Goal: Task Accomplishment & Management: Manage account settings

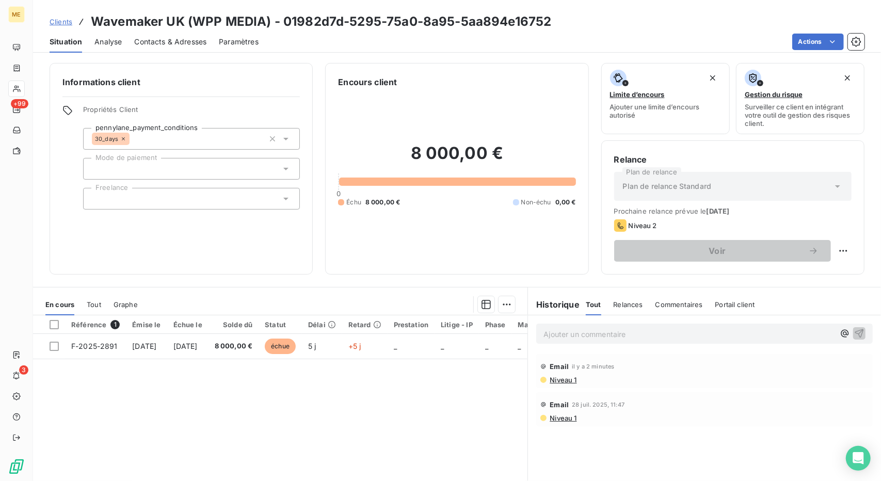
click at [58, 24] on span "Clients" at bounding box center [61, 22] width 23 height 8
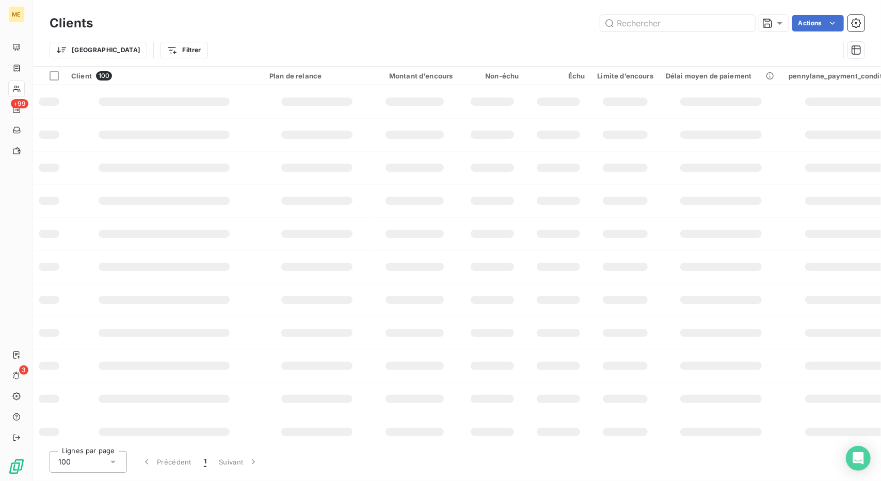
type input "M250984125796"
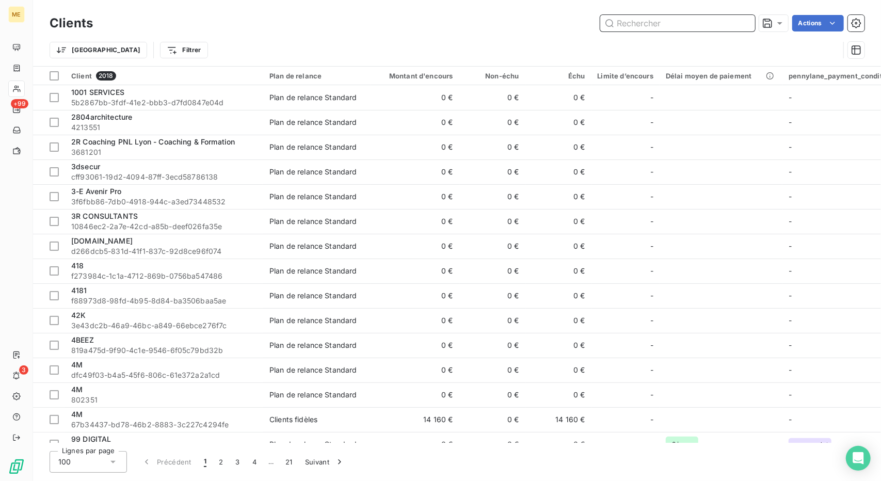
paste input "CB'A [GEOGRAPHIC_DATA]"
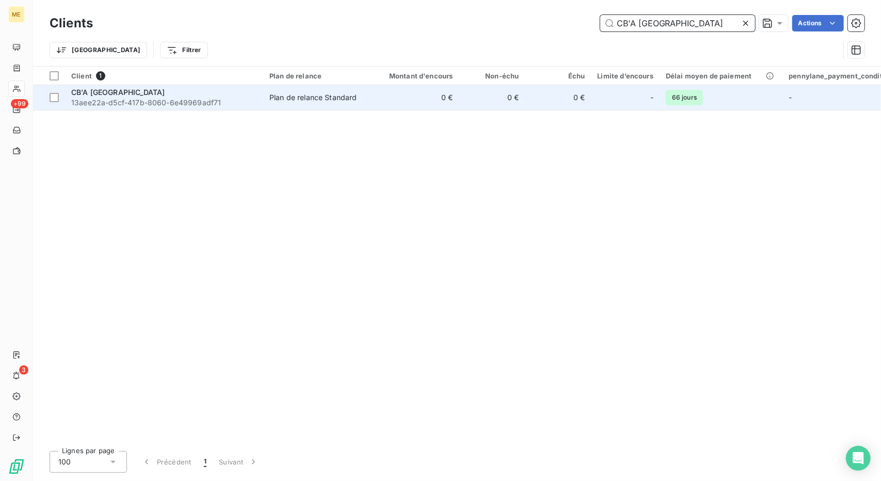
type input "CB'A [GEOGRAPHIC_DATA]"
click at [474, 101] on td "0 €" at bounding box center [493, 97] width 66 height 25
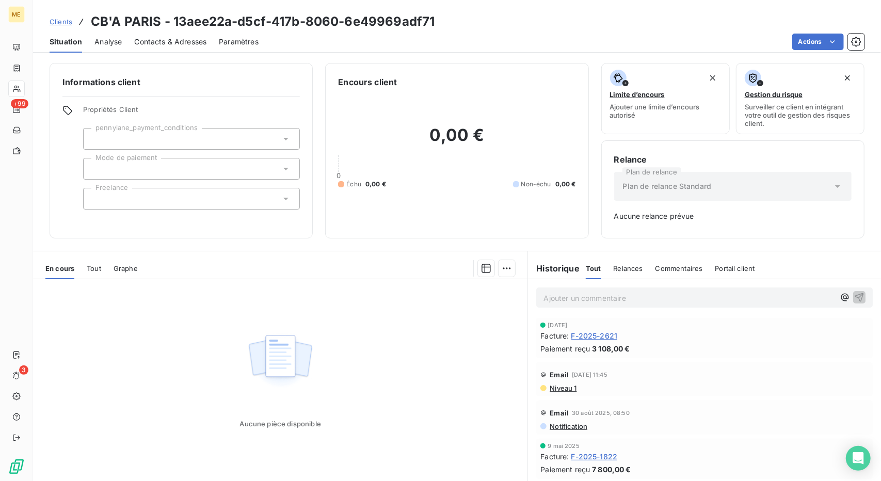
click at [56, 22] on span "Clients" at bounding box center [61, 22] width 23 height 8
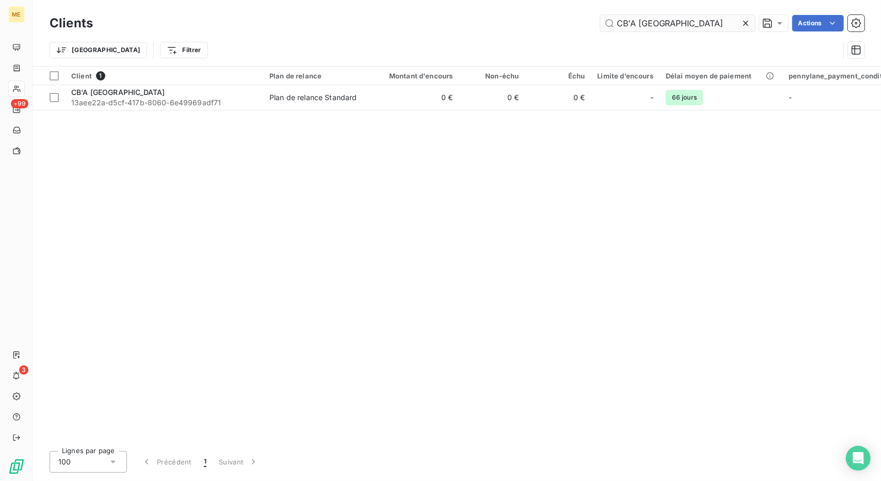
click at [632, 24] on input "CB'A [GEOGRAPHIC_DATA]" at bounding box center [678, 23] width 155 height 17
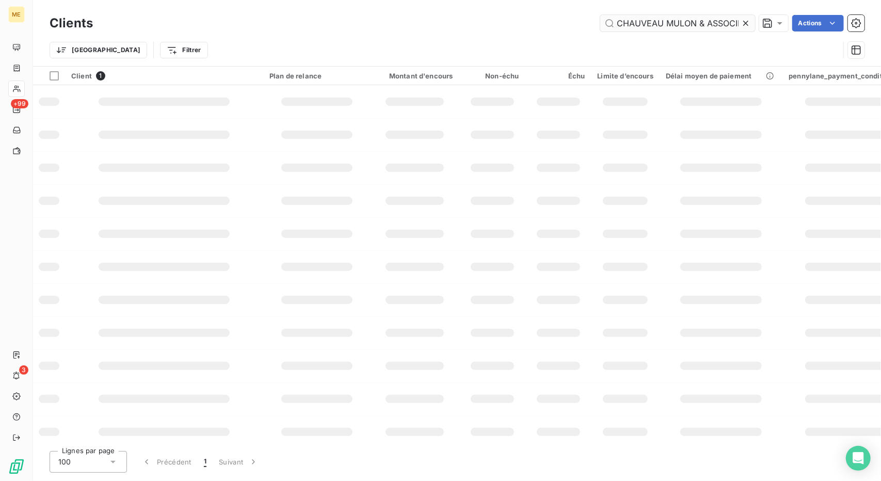
scroll to position [0, 8]
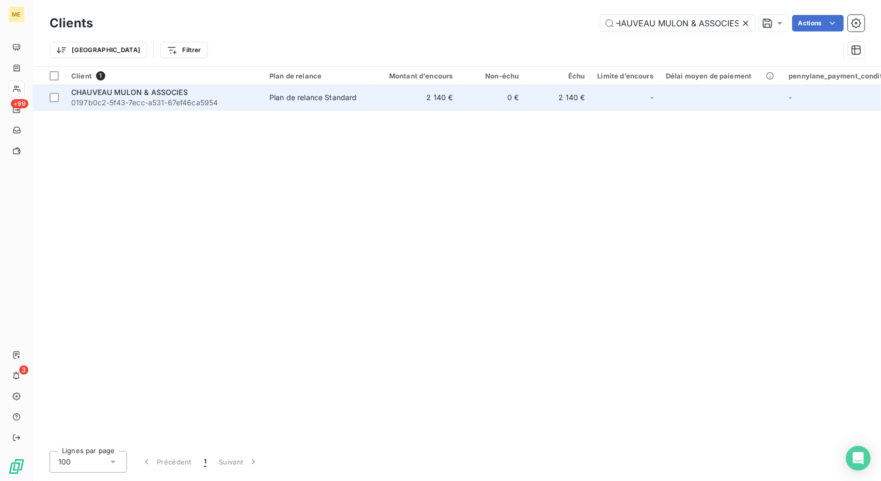
type input "CHAUVEAU MULON & ASSOCIES"
click at [466, 96] on td "0 €" at bounding box center [493, 97] width 66 height 25
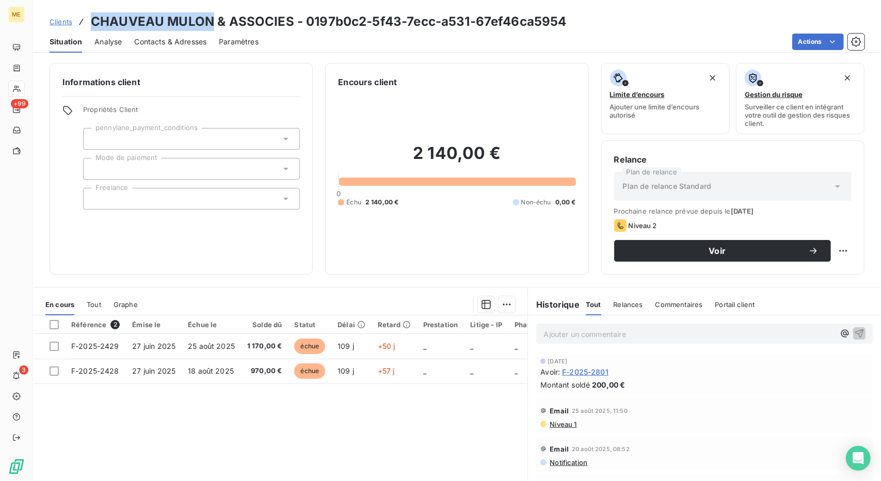
drag, startPoint x: 210, startPoint y: 20, endPoint x: 88, endPoint y: 28, distance: 122.7
click at [88, 28] on div "Clients CHAUVEAU MULON & ASSOCIES - 0197b0c2-5f43-7ecc-a531-67ef46ca5954" at bounding box center [308, 21] width 517 height 19
copy h3 "CHAUVEAU MULON"
click at [56, 18] on span "Clients" at bounding box center [61, 22] width 23 height 8
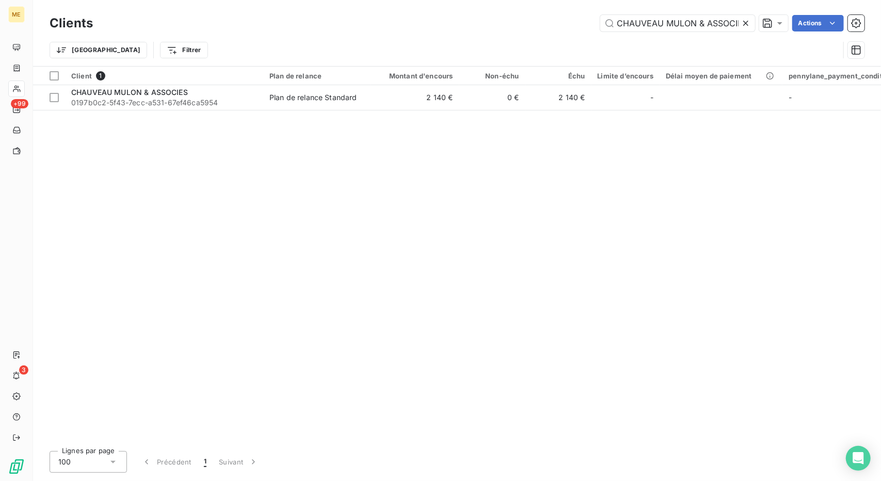
scroll to position [0, 8]
click at [633, 28] on input "CHAUVEAU MULON & ASSOCIES" at bounding box center [678, 23] width 155 height 17
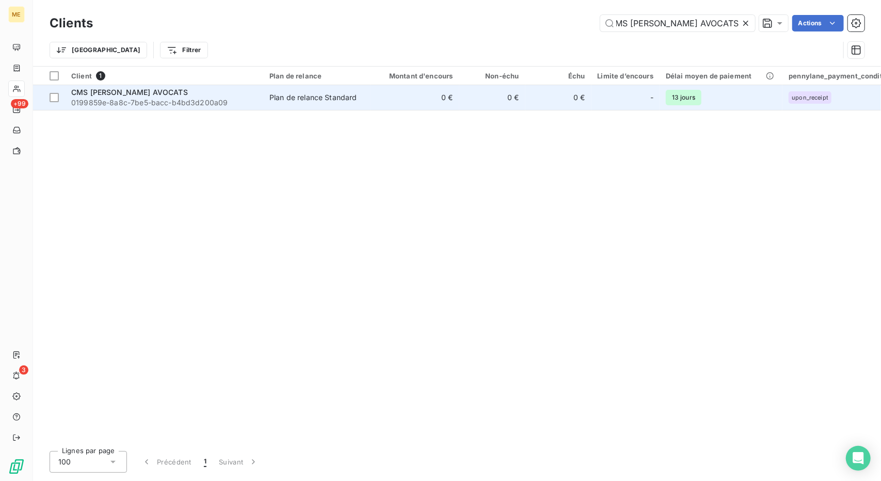
type input "CMS [PERSON_NAME] AVOCATS"
click at [406, 97] on td "0 €" at bounding box center [415, 97] width 89 height 25
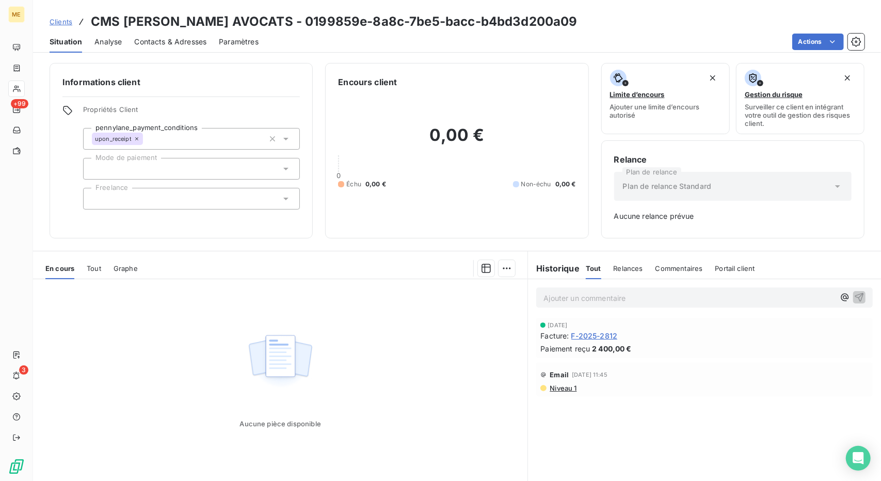
click at [58, 24] on span "Clients" at bounding box center [61, 22] width 23 height 8
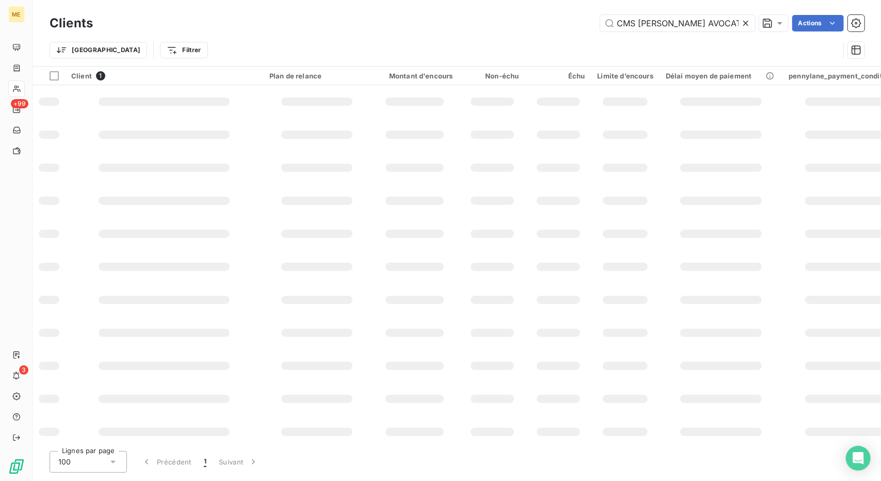
scroll to position [0, 43]
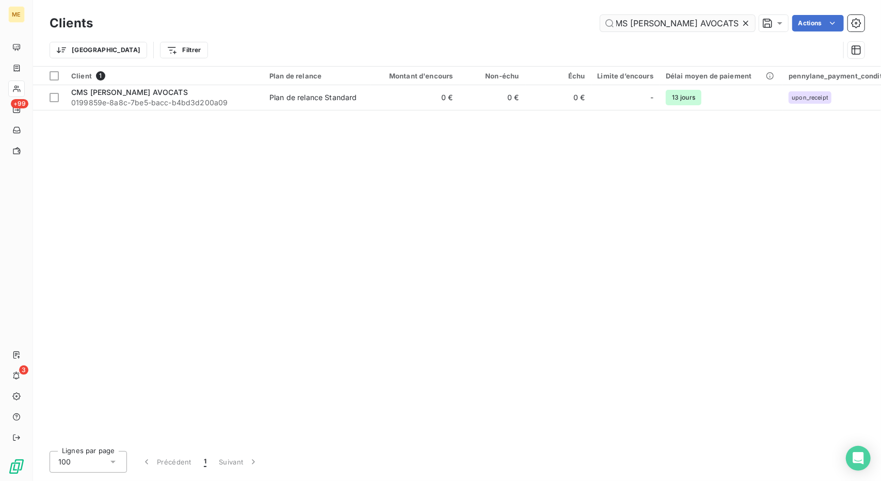
click at [642, 25] on input "CMS [PERSON_NAME] AVOCATS" at bounding box center [678, 23] width 155 height 17
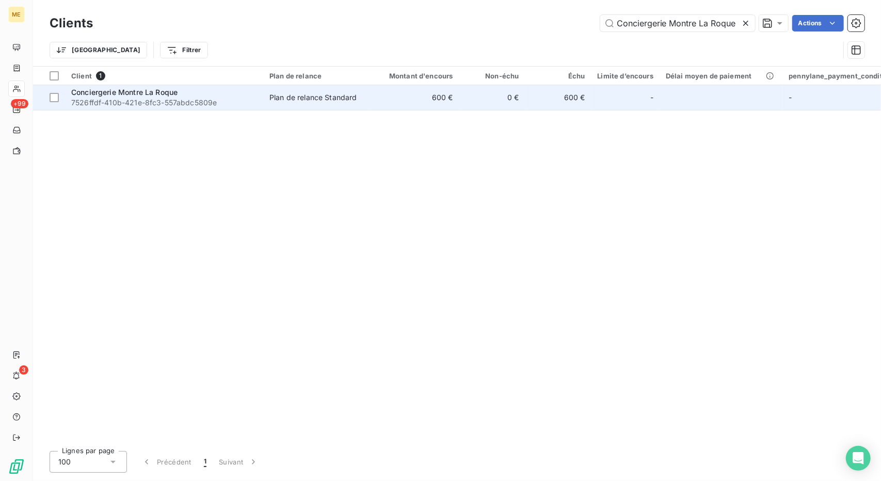
type input "Conciergerie Montre La Roque"
click at [461, 99] on td "0 €" at bounding box center [493, 97] width 66 height 25
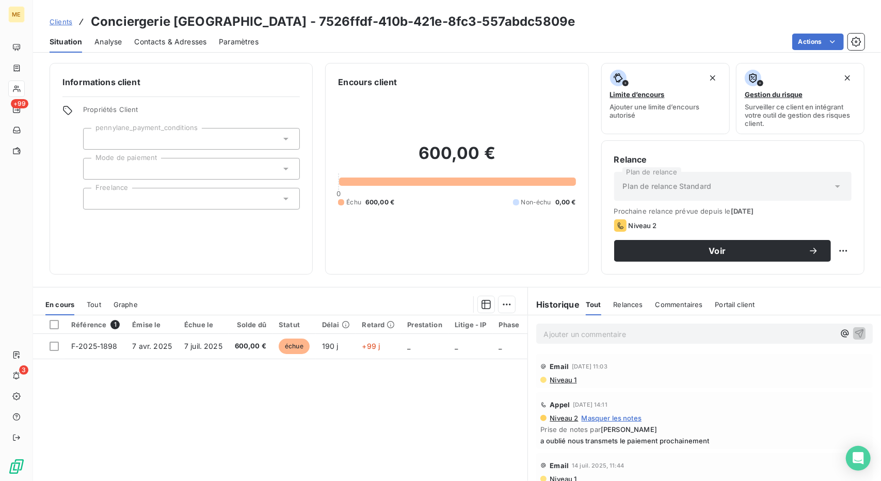
click at [160, 42] on span "Contacts & Adresses" at bounding box center [170, 42] width 72 height 10
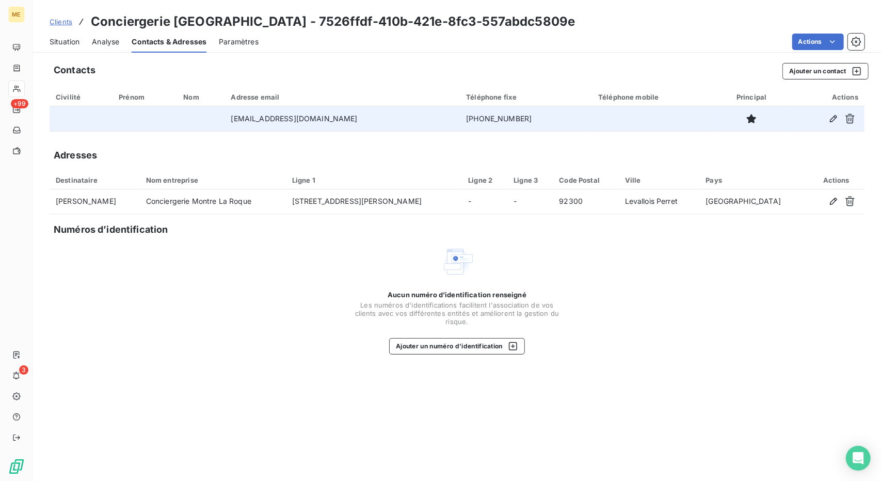
click at [506, 120] on td "[PHONE_NUMBER]" at bounding box center [526, 118] width 132 height 25
copy td "[PHONE_NUMBER]"
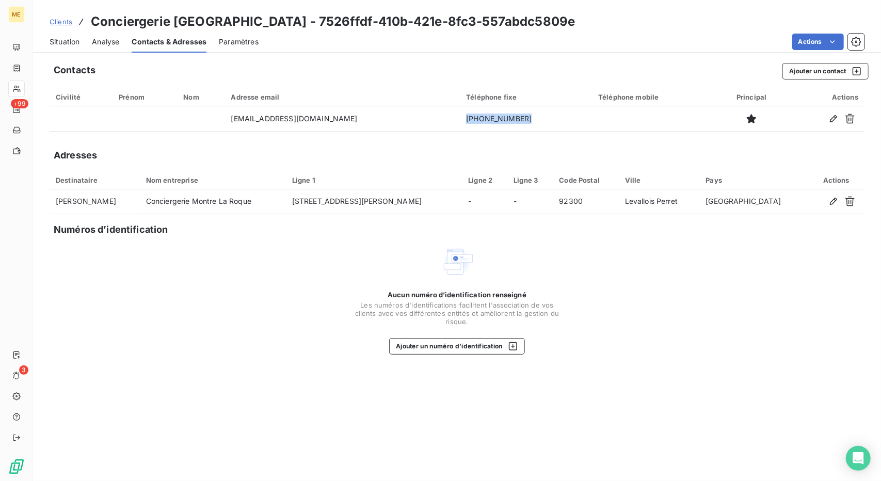
click at [62, 50] on div "Situation" at bounding box center [65, 42] width 30 height 22
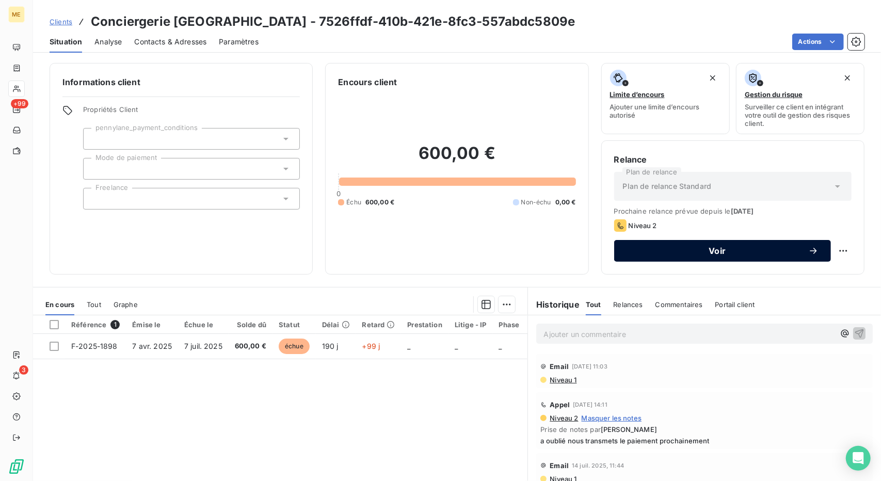
click at [798, 247] on span "Voir" at bounding box center [718, 251] width 182 height 8
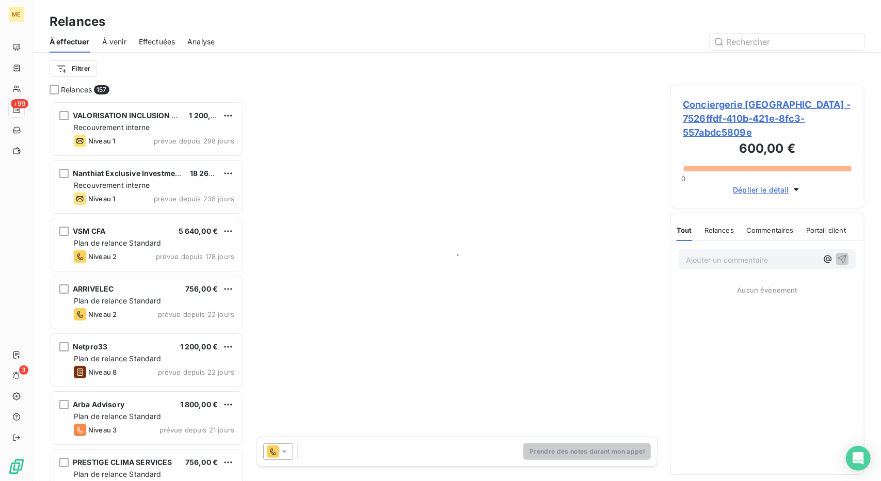
scroll to position [372, 187]
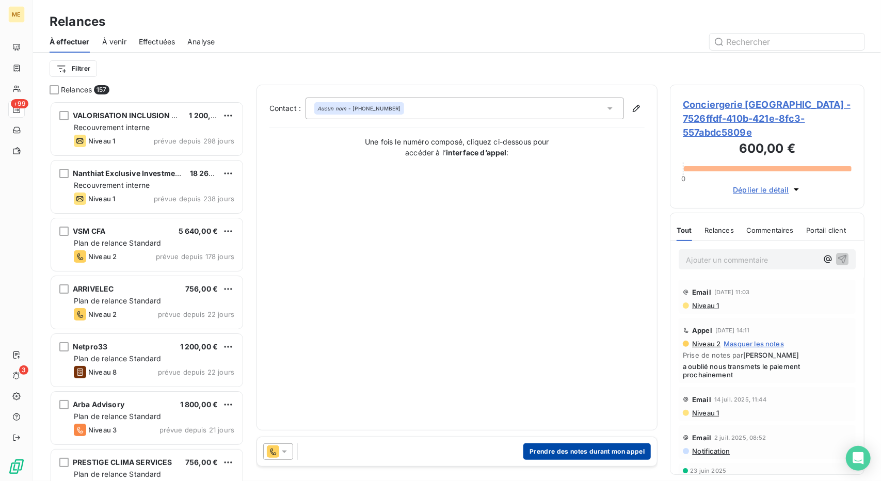
click at [551, 449] on button "Prendre des notes durant mon appel" at bounding box center [588, 452] width 128 height 17
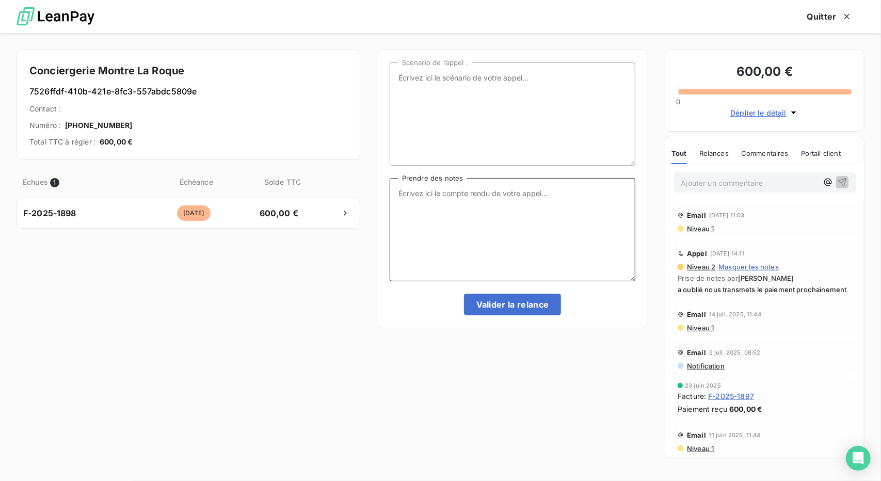
click at [478, 263] on textarea "Prendre des notes" at bounding box center [513, 229] width 246 height 103
type textarea "NRP, je relance par mail"
click at [506, 300] on button "Valider la relance" at bounding box center [513, 305] width 98 height 22
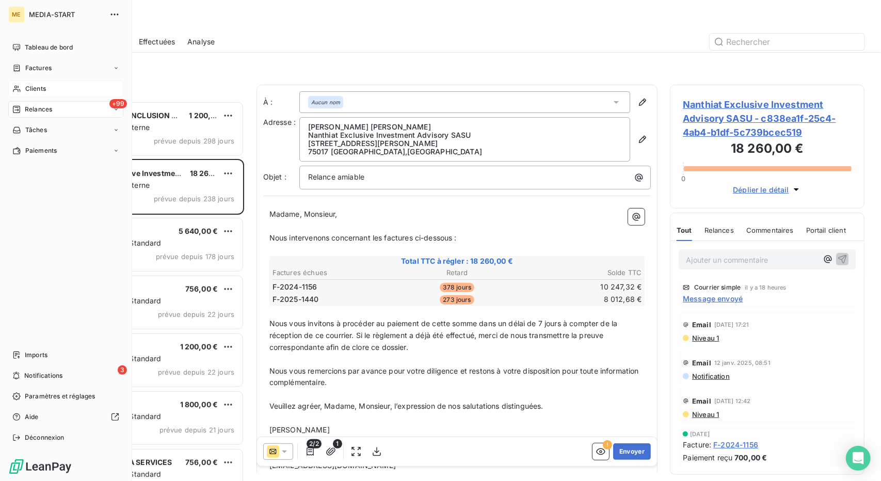
click at [52, 87] on div "Clients" at bounding box center [65, 89] width 115 height 17
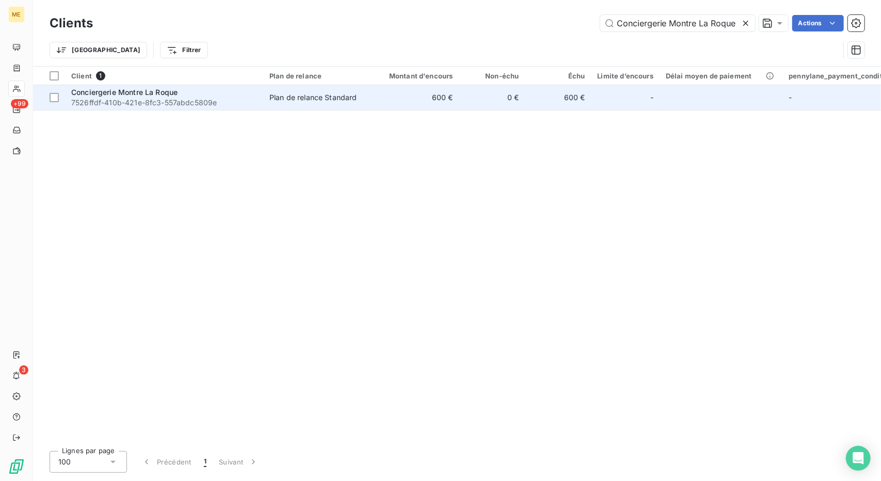
click at [236, 102] on span "7526ffdf-410b-421e-8fc3-557abdc5809e" at bounding box center [164, 103] width 186 height 10
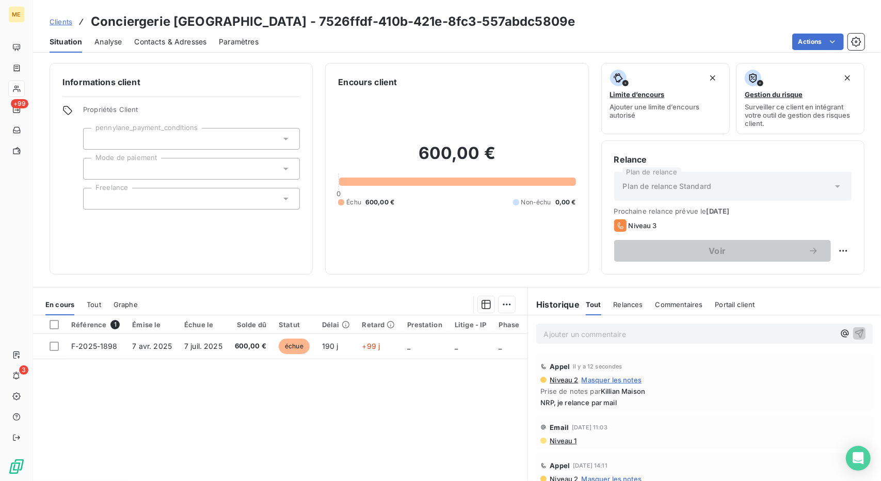
click at [375, 254] on div "600,00 € 0 Échu 600,00 € Non-échu 0,00 €" at bounding box center [457, 175] width 238 height 174
drag, startPoint x: 272, startPoint y: 24, endPoint x: 94, endPoint y: 18, distance: 178.2
click at [94, 18] on h3 "Conciergerie [GEOGRAPHIC_DATA] - 7526ffdf-410b-421e-8fc3-557abdc5809e" at bounding box center [333, 21] width 484 height 19
copy h3 "Conciergerie Montre La Roque"
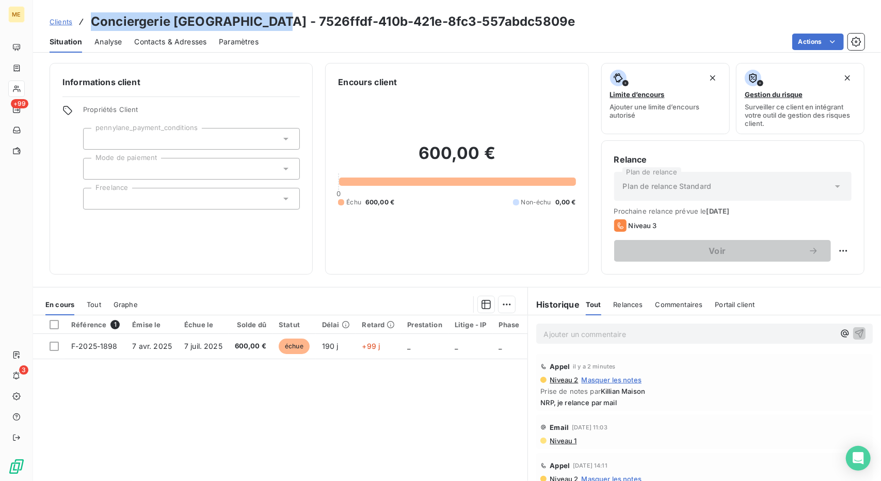
click at [59, 23] on span "Clients" at bounding box center [61, 22] width 23 height 8
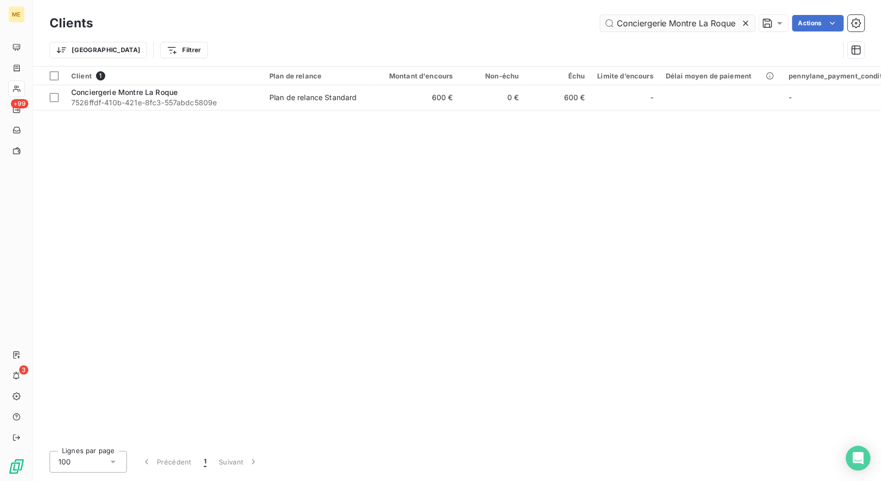
click at [674, 19] on input "Conciergerie Montre La Roque" at bounding box center [678, 23] width 155 height 17
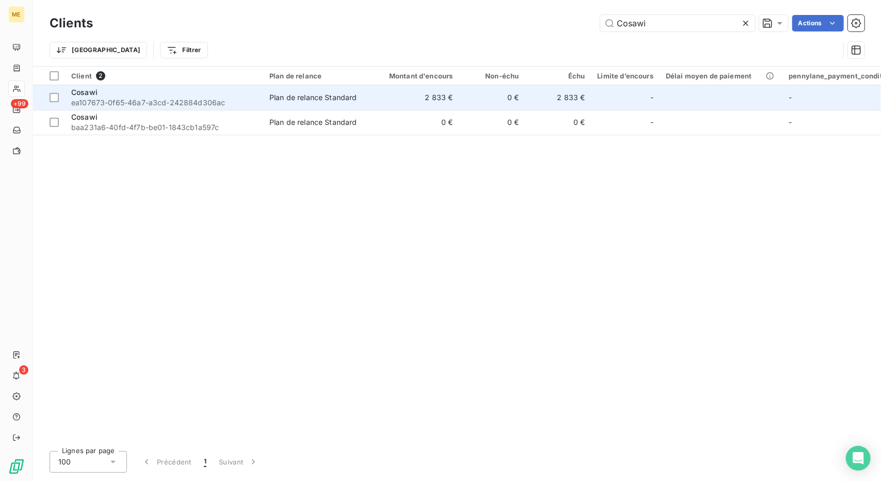
type input "Cosawi"
click at [334, 99] on div "Plan de relance Standard" at bounding box center [314, 97] width 88 height 10
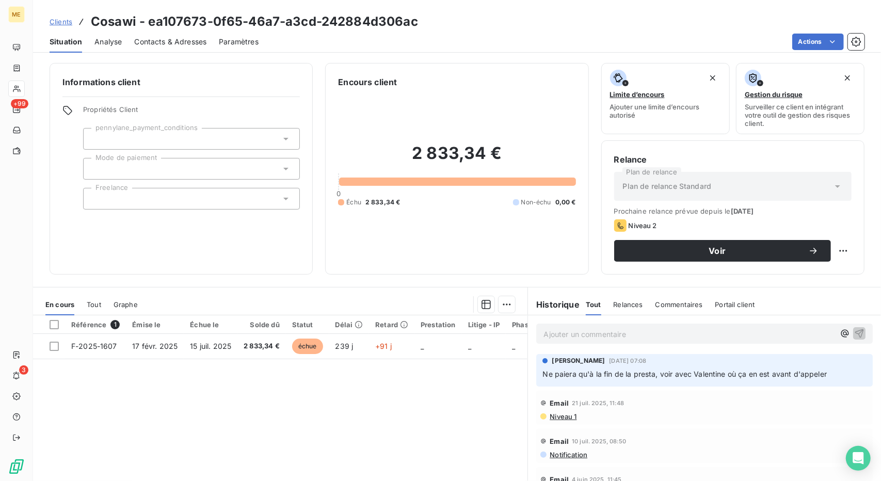
click at [102, 28] on h3 "Cosawi - ea107673-0f65-46a7-a3cd-242884d306ac" at bounding box center [254, 21] width 327 height 19
copy h3 "Cosawi"
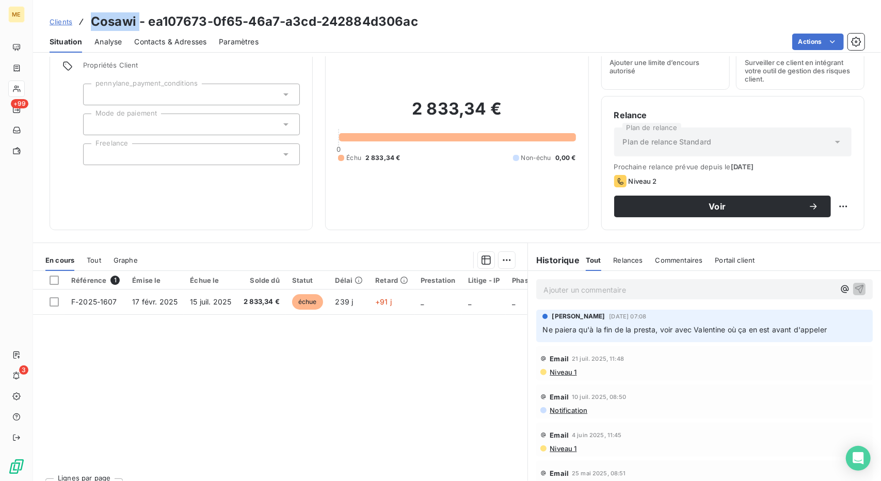
click at [58, 17] on link "Clients" at bounding box center [61, 22] width 23 height 10
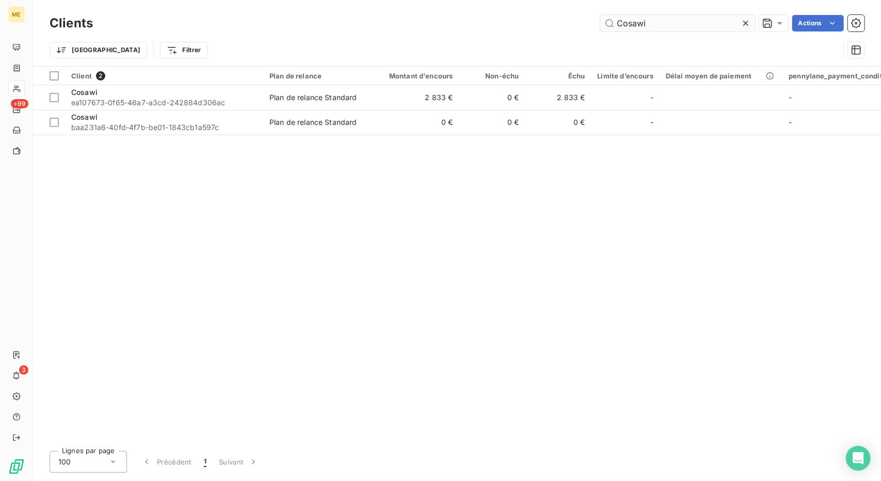
click at [641, 26] on input "Cosawi" at bounding box center [678, 23] width 155 height 17
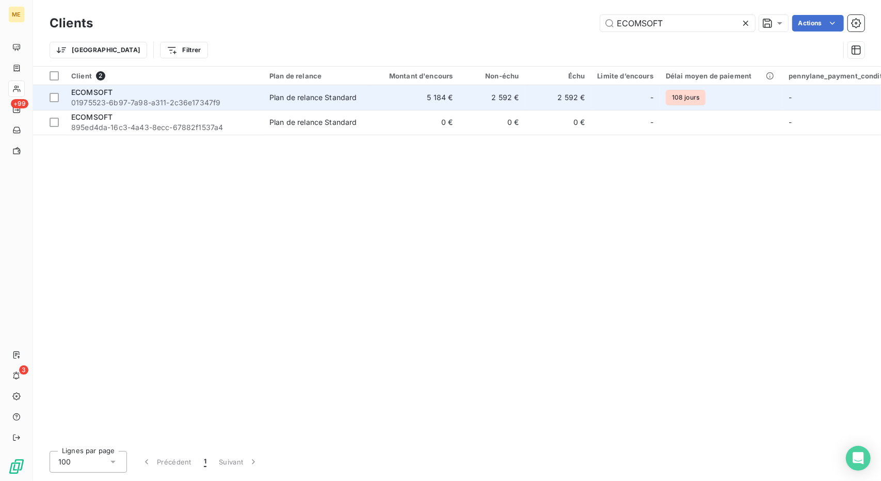
type input "ECOMSOFT"
click at [407, 106] on td "5 184 €" at bounding box center [415, 97] width 89 height 25
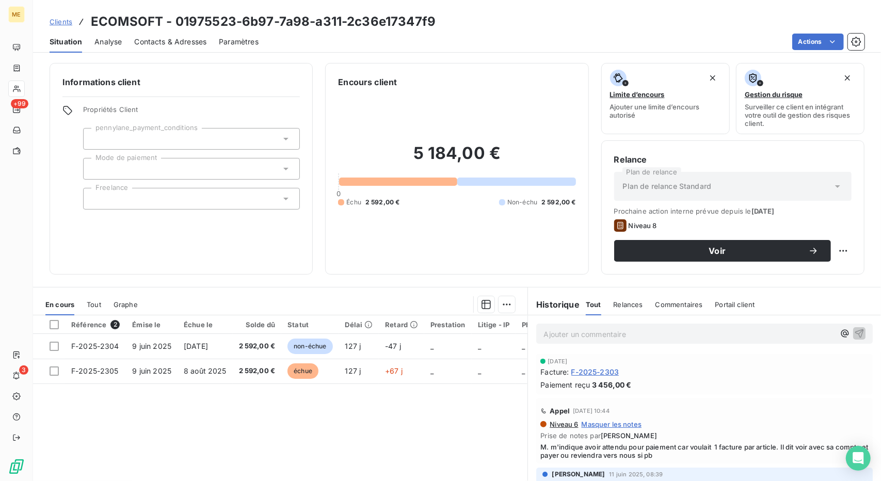
click at [598, 376] on span "F-2025-2303" at bounding box center [596, 372] width 48 height 11
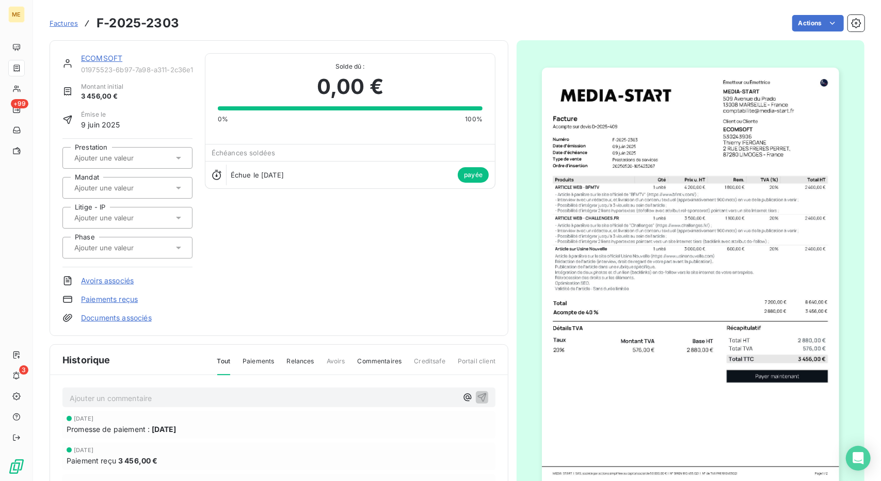
click at [93, 58] on link "ECOMSOFT" at bounding box center [101, 58] width 41 height 9
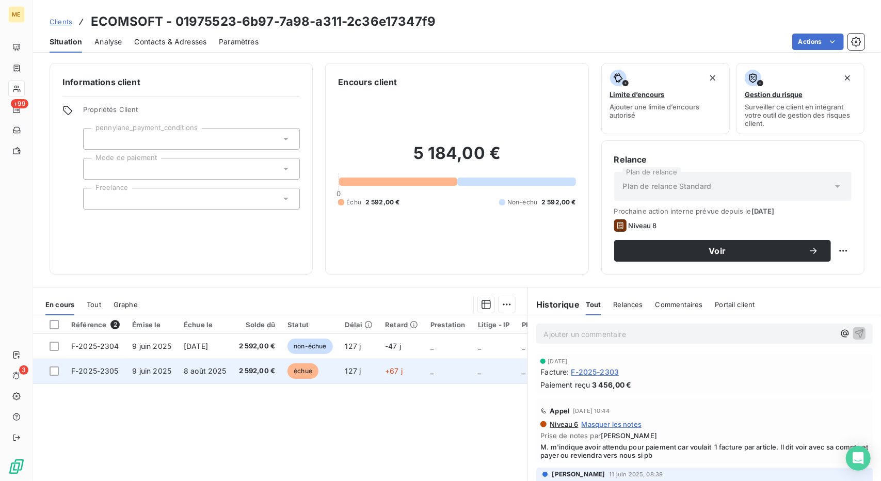
click at [200, 367] on span "8 août 2025" at bounding box center [205, 371] width 43 height 9
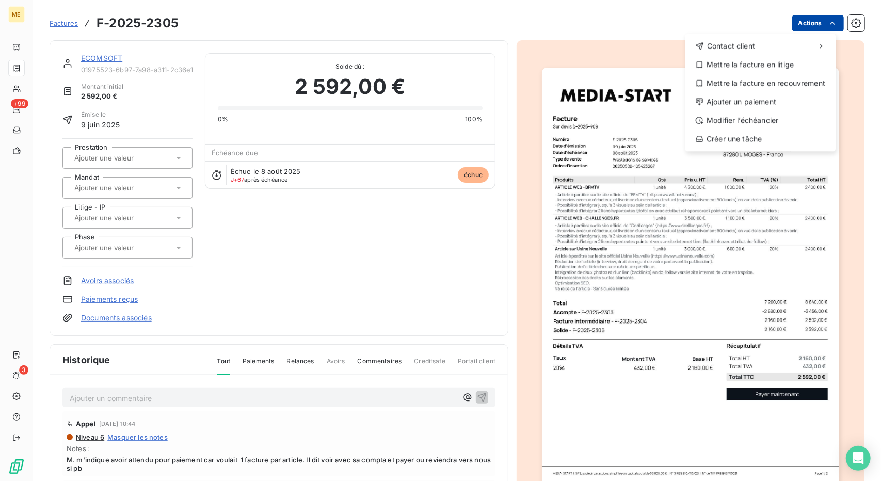
click at [806, 19] on html "ME +99 3 Factures F-2025-2305 Actions Contact client Mettre la facture en litig…" at bounding box center [440, 240] width 881 height 481
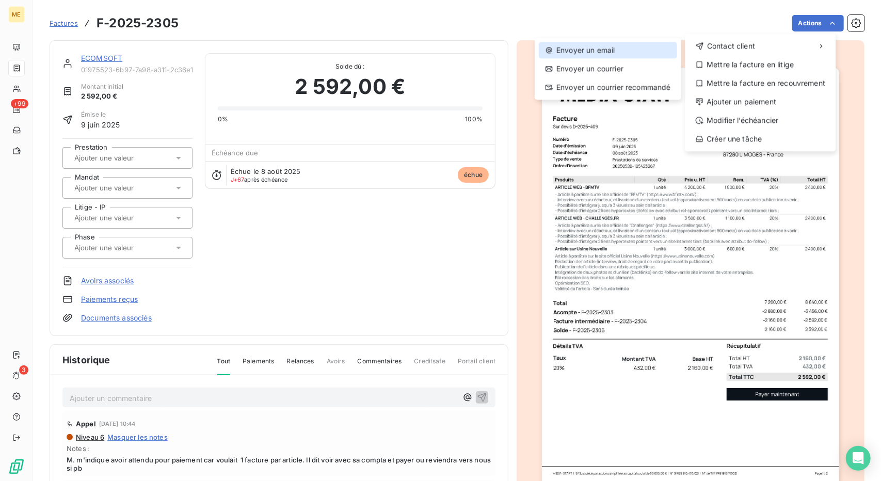
click at [599, 52] on div "Envoyer un email" at bounding box center [608, 50] width 138 height 17
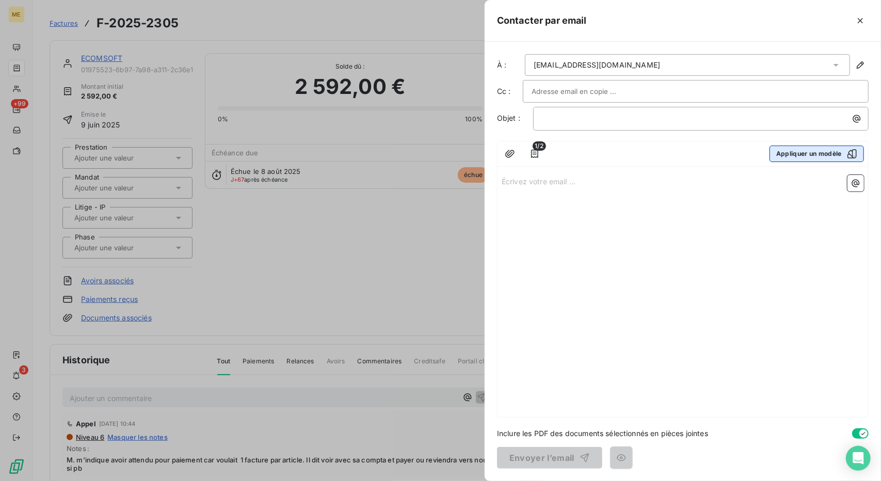
click at [826, 160] on button "Appliquer un modèle" at bounding box center [817, 154] width 94 height 17
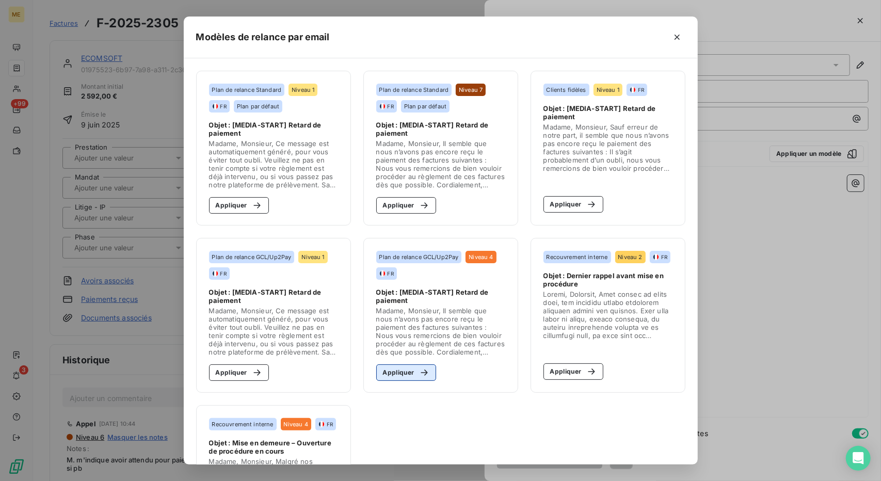
click at [421, 368] on icon "button" at bounding box center [424, 373] width 10 height 10
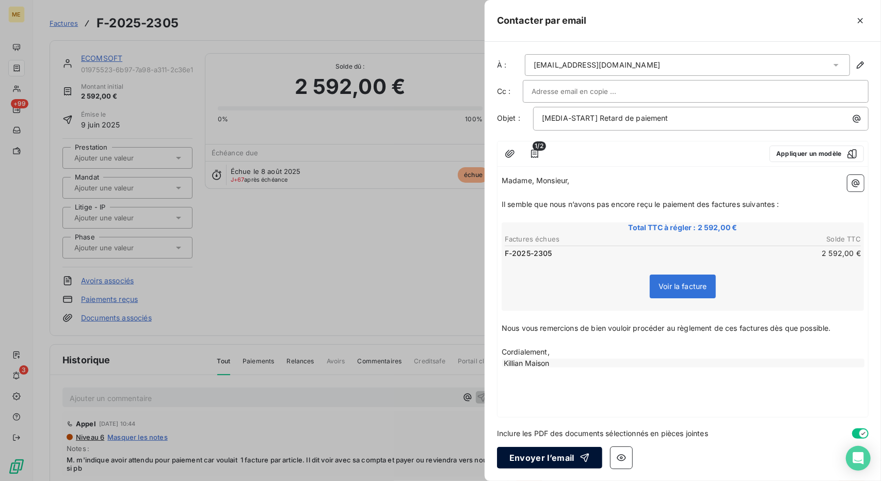
click at [545, 463] on button "Envoyer l’email" at bounding box center [549, 458] width 105 height 22
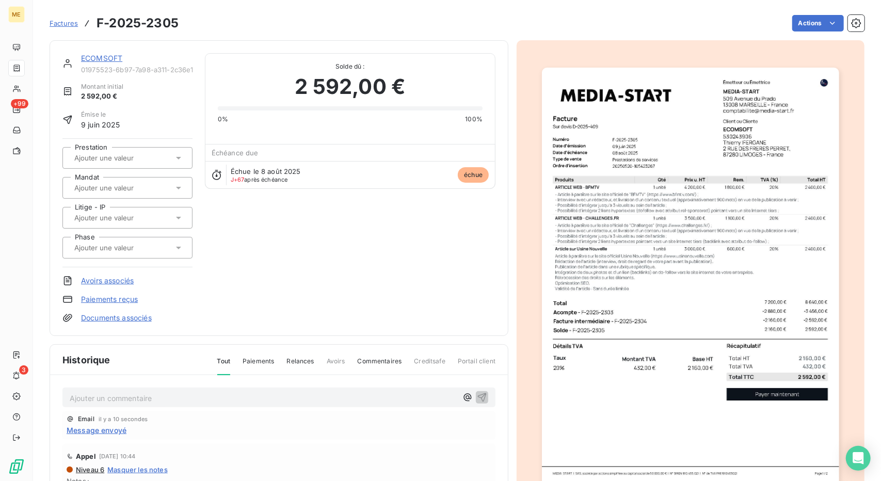
click at [77, 56] on div "ECOMSOFT 01975523-6b97-7a98-a311-2c36e17347f9" at bounding box center [127, 63] width 130 height 21
click at [83, 57] on link "ECOMSOFT" at bounding box center [101, 58] width 41 height 9
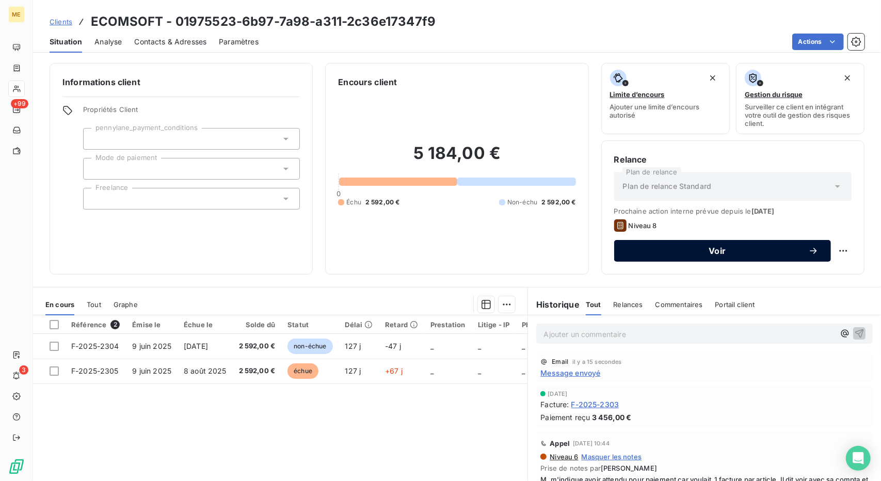
click at [722, 250] on span "Voir" at bounding box center [718, 251] width 182 height 8
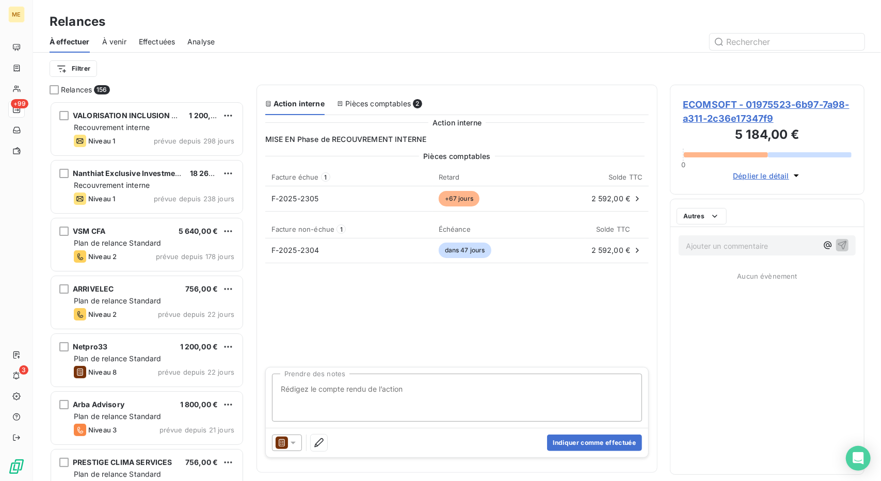
scroll to position [372, 187]
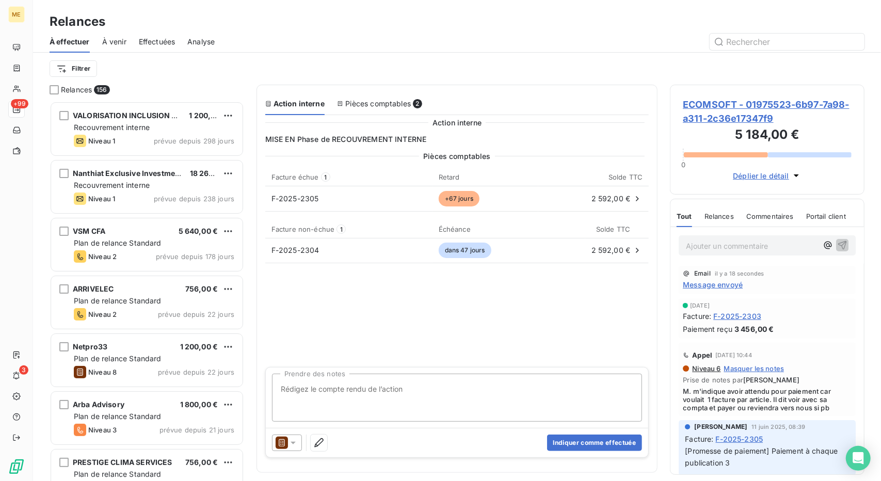
click at [294, 443] on icon at bounding box center [293, 443] width 5 height 3
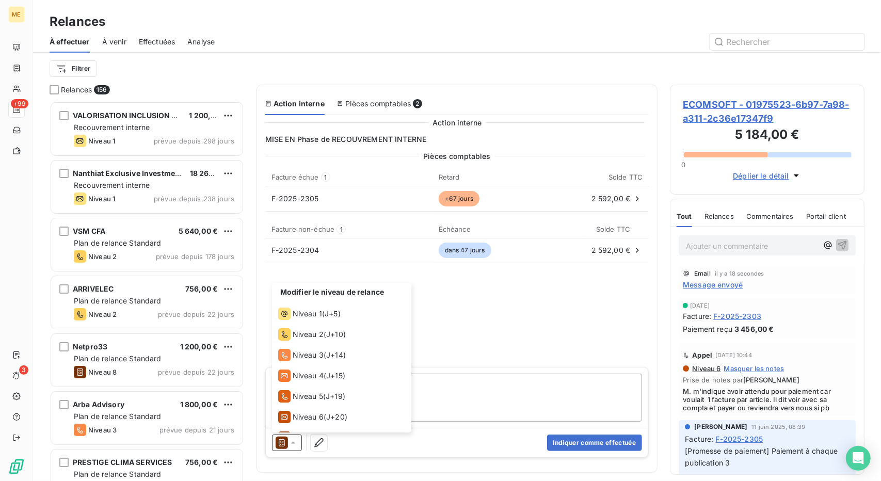
scroll to position [36, 0]
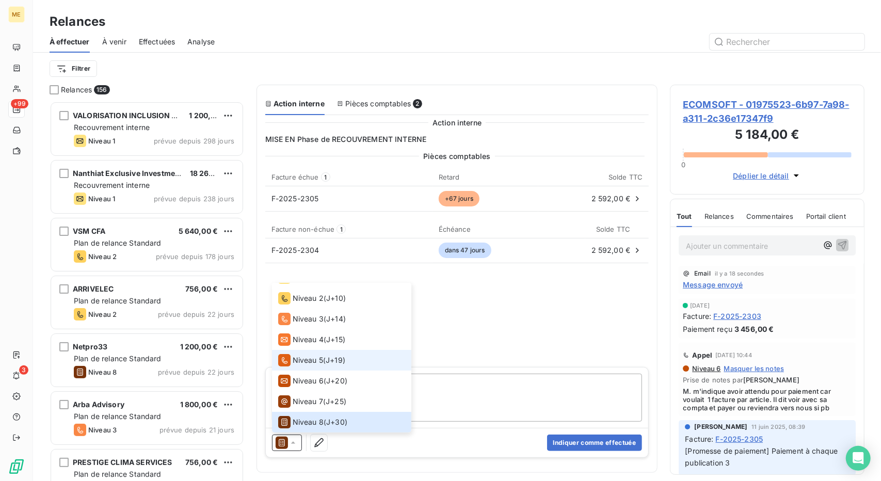
click at [343, 358] on span "J+19 )" at bounding box center [336, 360] width 20 height 10
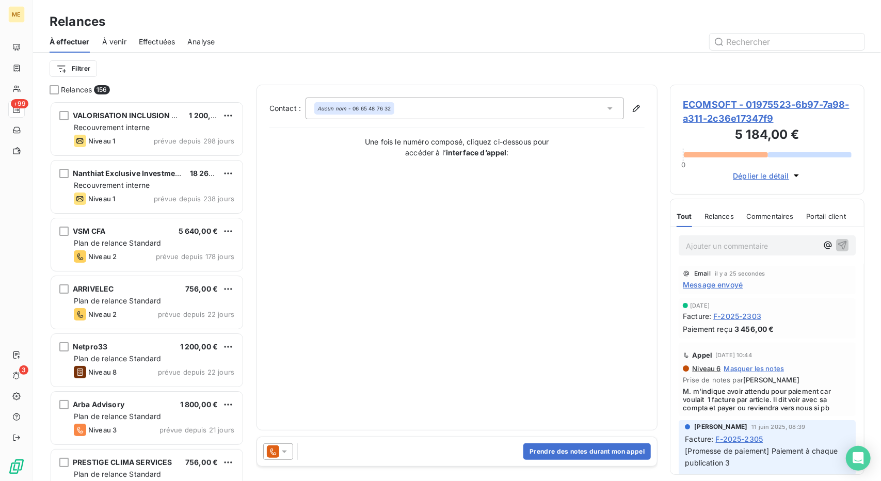
click at [561, 443] on div "Prendre des notes durant mon appel" at bounding box center [457, 451] width 401 height 29
click at [561, 451] on button "Prendre des notes durant mon appel" at bounding box center [588, 452] width 128 height 17
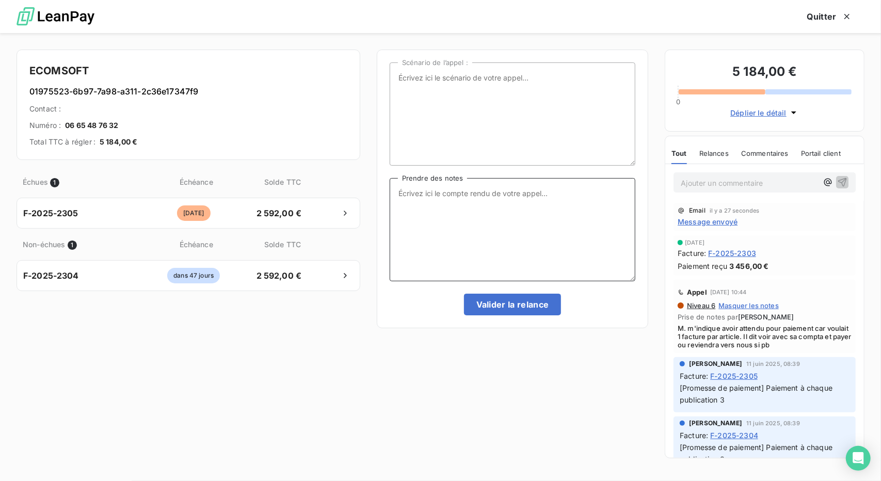
click at [465, 246] on textarea "Prendre des notes" at bounding box center [513, 229] width 246 height 103
type textarea "NRP + Relance mail"
click at [539, 309] on button "Valider la relance" at bounding box center [513, 305] width 98 height 22
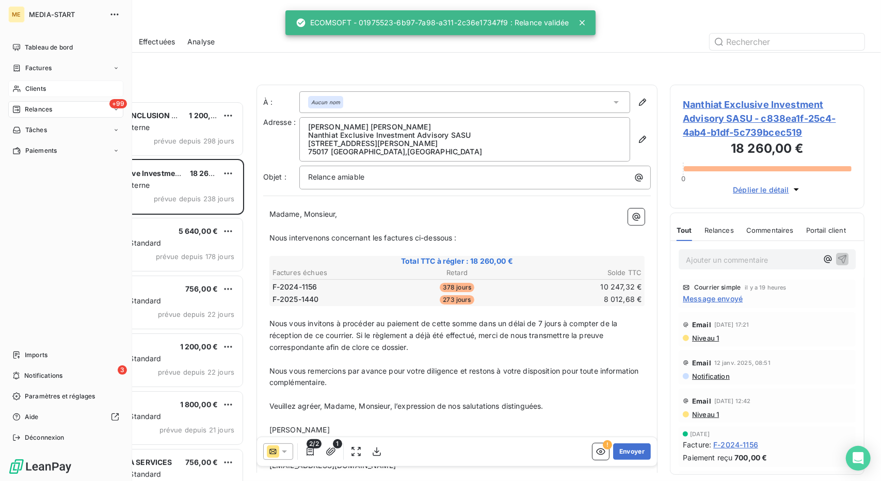
click at [31, 90] on span "Clients" at bounding box center [35, 88] width 21 height 9
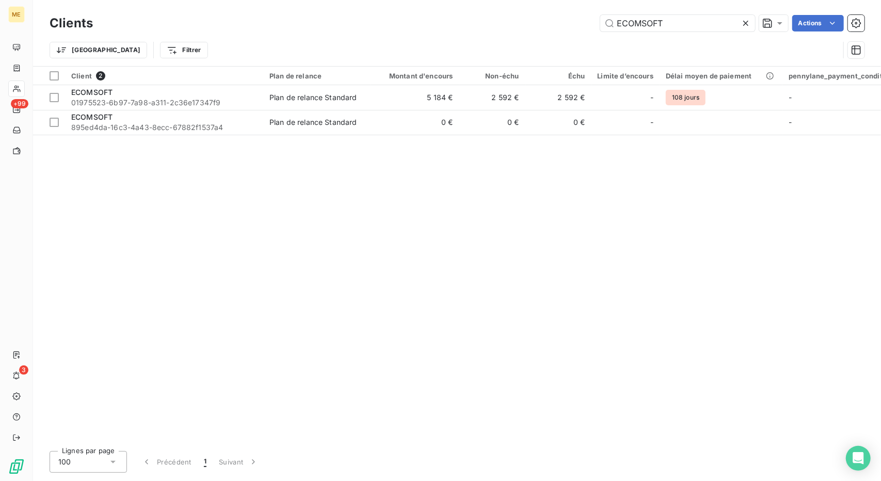
click at [652, 9] on div "Clients ECOMSOFT Actions Trier Filtrer" at bounding box center [457, 33] width 848 height 66
click at [644, 23] on input "ECOMSOFT" at bounding box center [678, 23] width 155 height 17
paste input "F.B.D.B FORMATION EN BATIMENT, DAO ET BUREAUTIQUE"
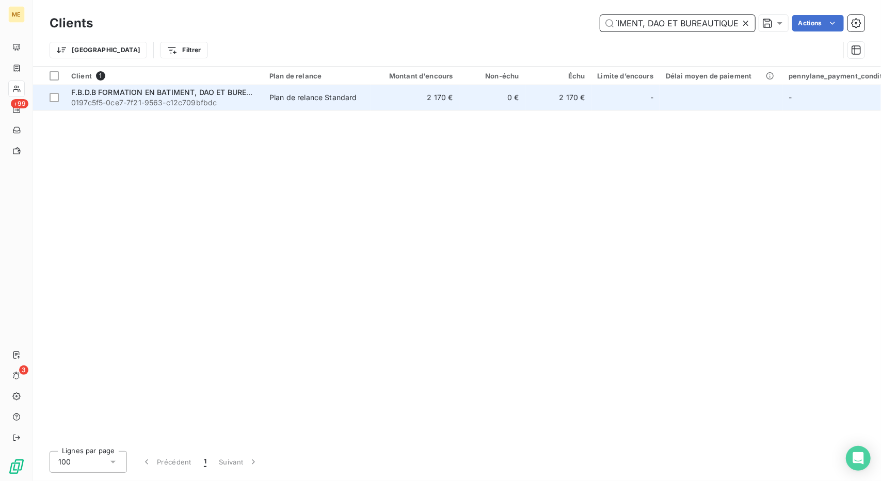
type input "F.B.D.B FORMATION EN BATIMENT, DAO ET BUREAUTIQUE"
click at [433, 104] on td "2 170 €" at bounding box center [415, 97] width 89 height 25
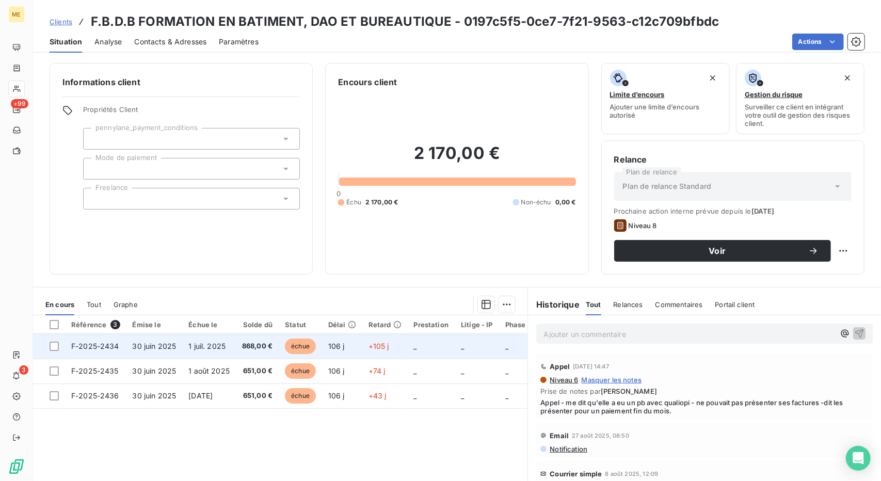
click at [501, 353] on td "_" at bounding box center [515, 346] width 33 height 25
